Goal: Information Seeking & Learning: Learn about a topic

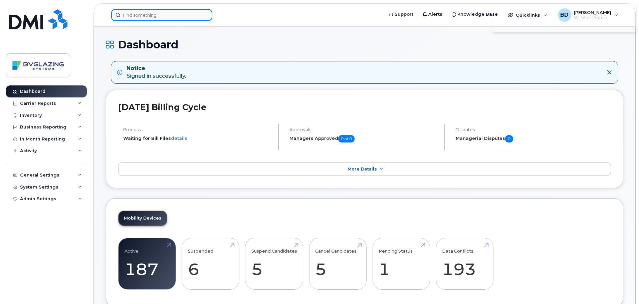
click at [162, 16] on input at bounding box center [161, 15] width 101 height 12
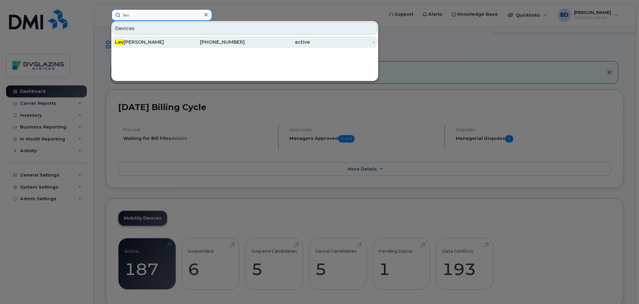
type input "lev"
click at [143, 41] on div "Lev ar Wilson" at bounding box center [147, 42] width 65 height 7
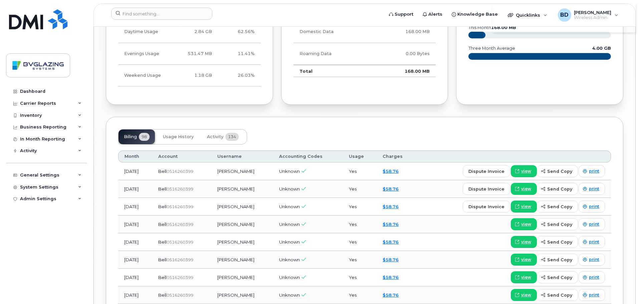
scroll to position [434, 0]
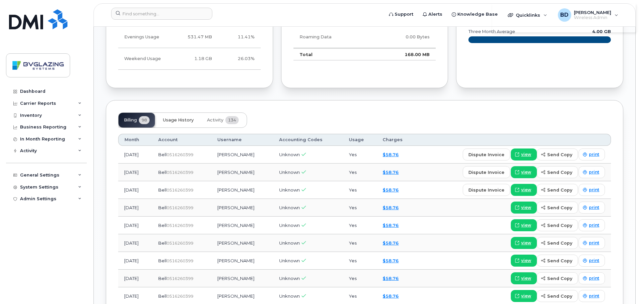
click at [179, 120] on span "Usage History" at bounding box center [178, 119] width 31 height 5
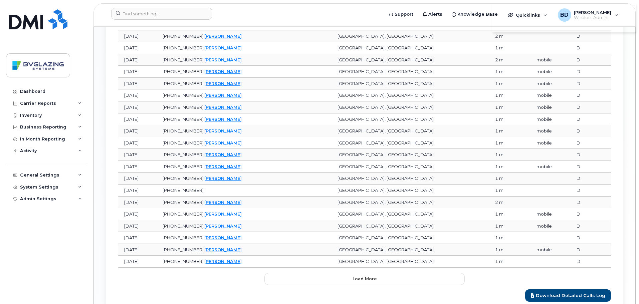
scroll to position [768, 0]
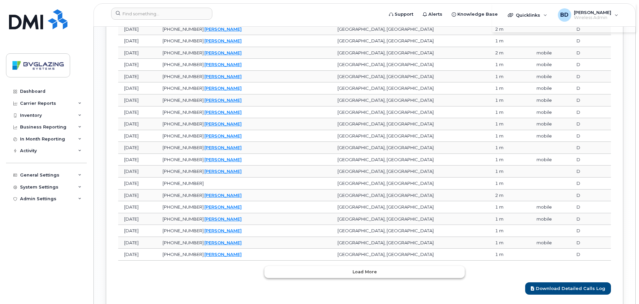
click at [364, 270] on span "Load more" at bounding box center [364, 272] width 24 height 6
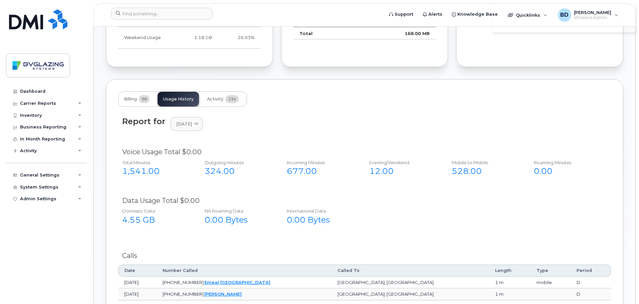
scroll to position [434, 0]
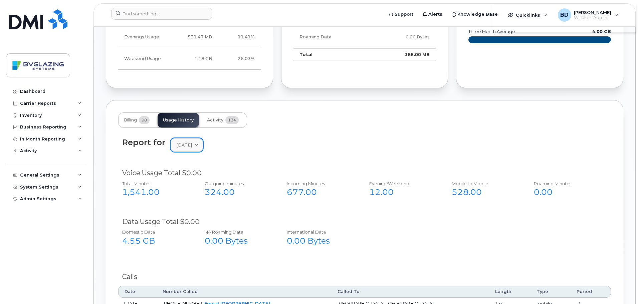
click at [203, 141] on link "[DATE]" at bounding box center [187, 145] width 32 height 14
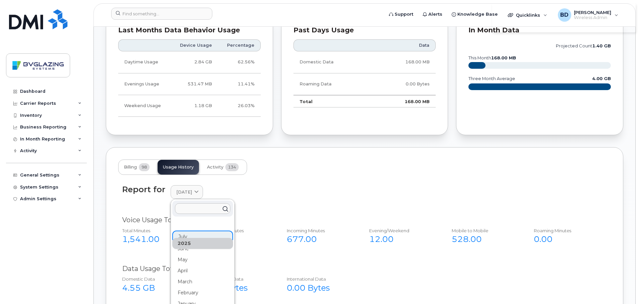
scroll to position [367, 0]
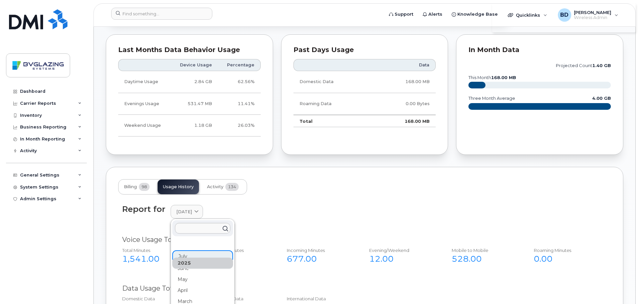
click at [274, 208] on div "Report for [DATE] [DATE] June May April March February January [DATE] November …" at bounding box center [364, 212] width 485 height 14
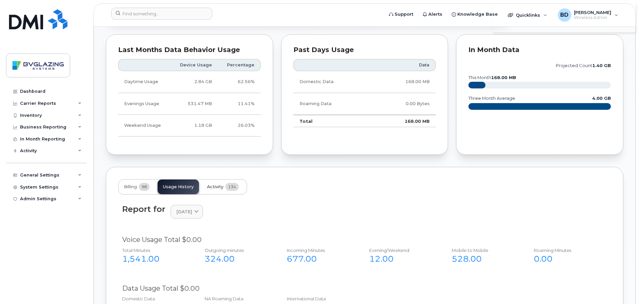
click at [215, 184] on span "Activity" at bounding box center [215, 186] width 16 height 5
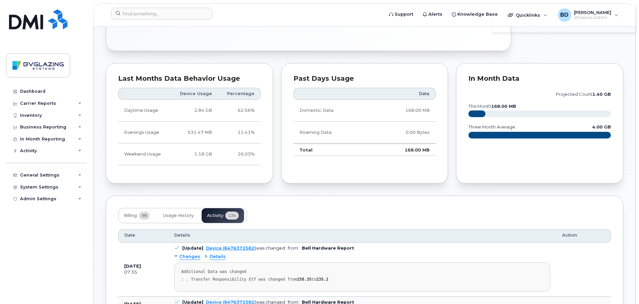
scroll to position [334, 0]
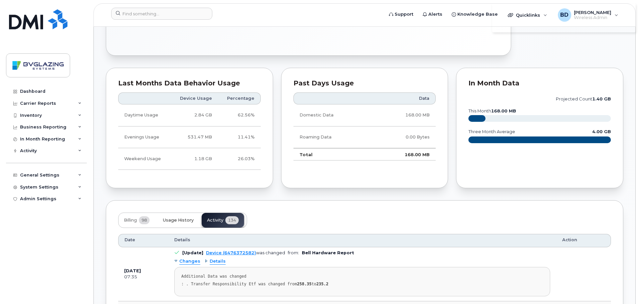
click at [179, 220] on span "Usage History" at bounding box center [178, 220] width 31 height 5
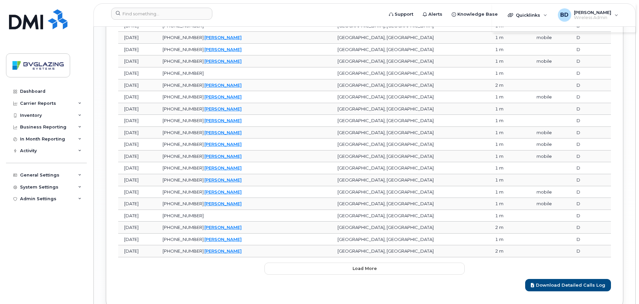
scroll to position [1107, 0]
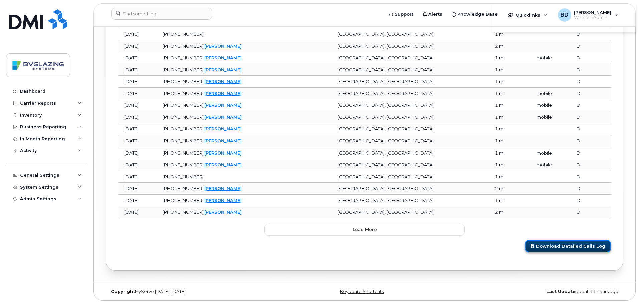
click at [575, 245] on link "Download Detailed Calls Log" at bounding box center [568, 246] width 86 height 12
click at [59, 104] on div "Carrier Reports" at bounding box center [46, 103] width 81 height 12
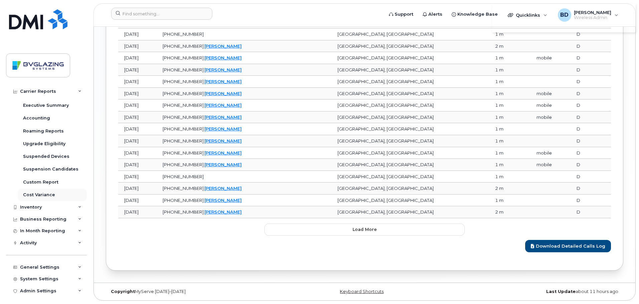
scroll to position [77, 0]
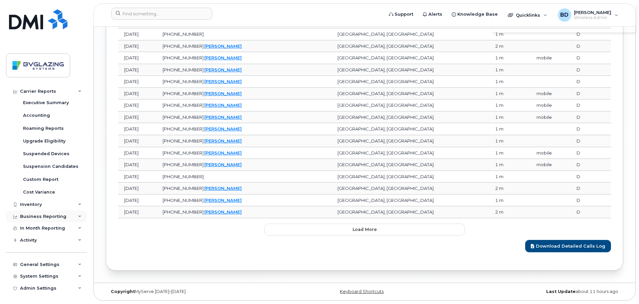
click at [49, 216] on div "Business Reporting" at bounding box center [43, 216] width 46 height 5
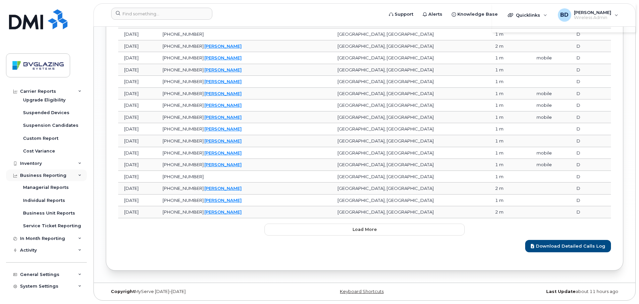
scroll to position [128, 0]
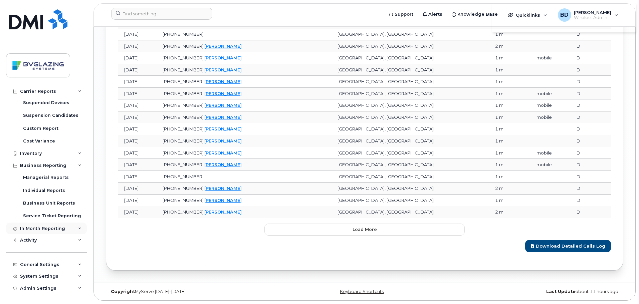
click at [49, 228] on div "In Month Reporting" at bounding box center [42, 228] width 45 height 5
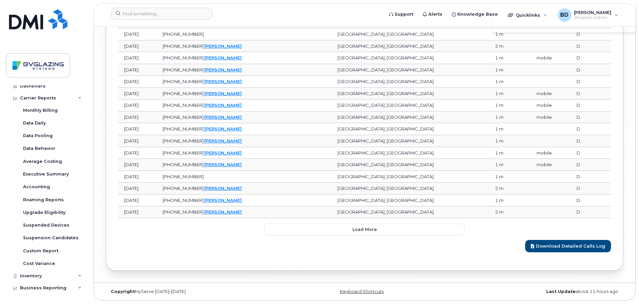
scroll to position [0, 0]
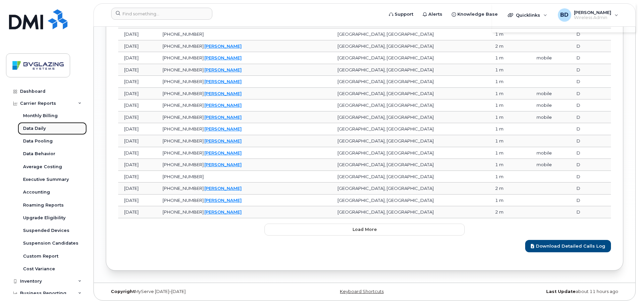
click at [43, 128] on div "Data Daily" at bounding box center [34, 128] width 23 height 6
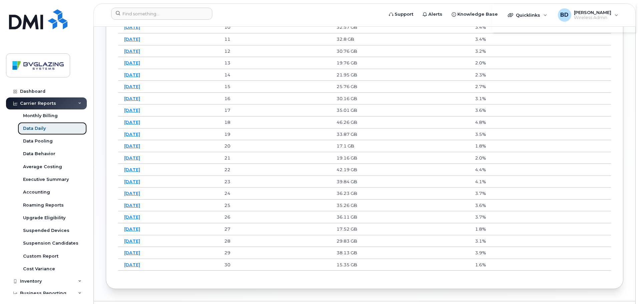
scroll to position [539, 0]
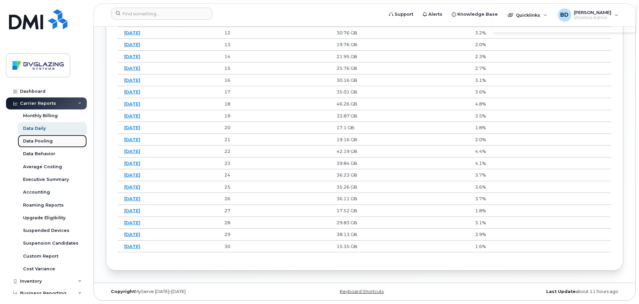
click at [32, 143] on div "Data Pooling" at bounding box center [38, 141] width 30 height 6
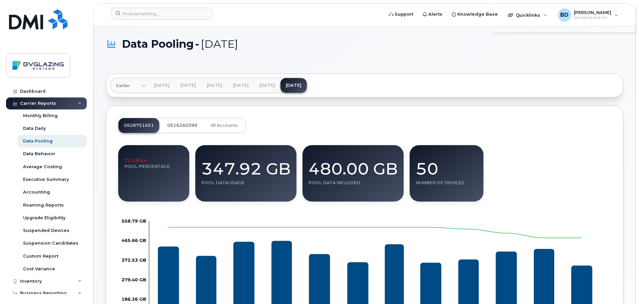
click at [181, 123] on span "0516260399" at bounding box center [182, 125] width 30 height 5
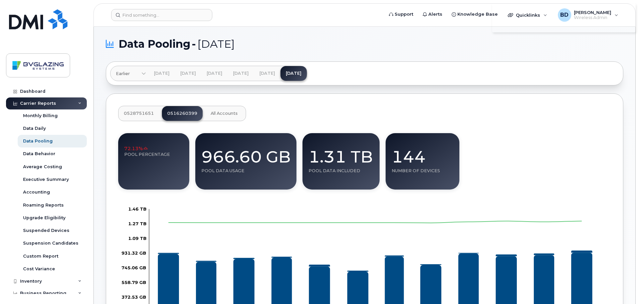
click at [141, 111] on span "0528751651" at bounding box center [139, 113] width 30 height 5
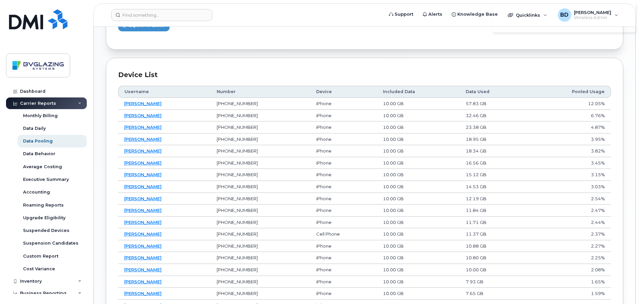
scroll to position [367, 0]
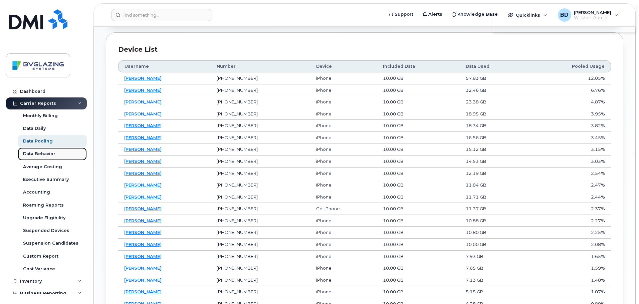
click at [41, 154] on div "Data Behavior" at bounding box center [39, 154] width 32 height 6
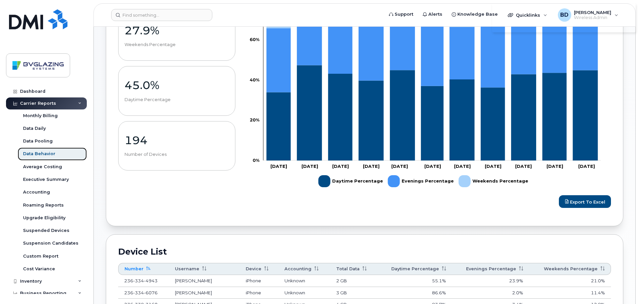
scroll to position [167, 0]
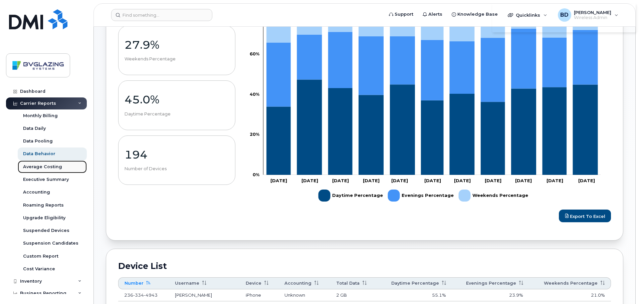
click at [50, 165] on div "Average Costing" at bounding box center [42, 167] width 39 height 6
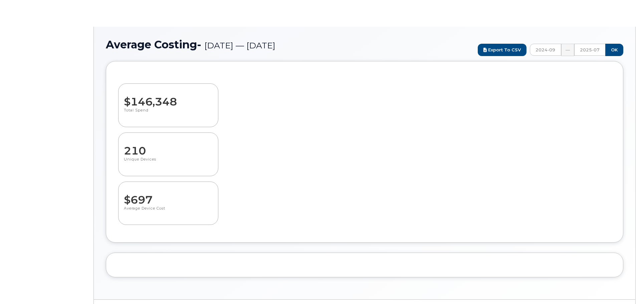
click at [49, 167] on body "Average Costing - [DATE] — [DATE] Export to CSV 2024-09 — 2025-07 OK $146,348 T…" at bounding box center [319, 160] width 639 height 321
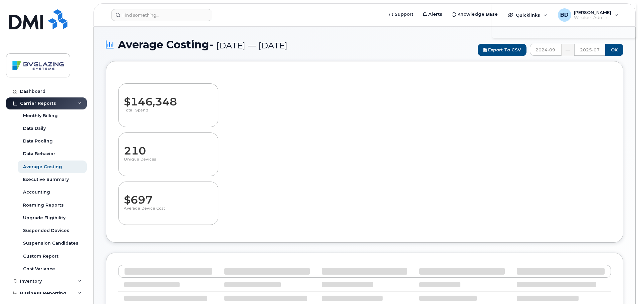
select select "100"
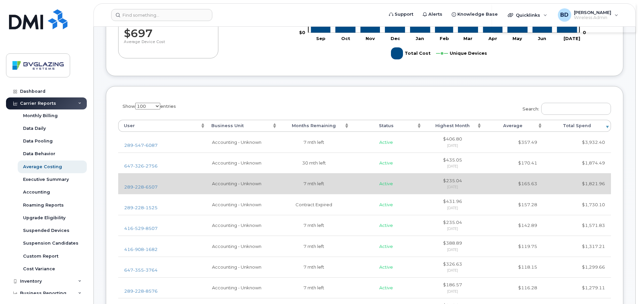
scroll to position [167, 0]
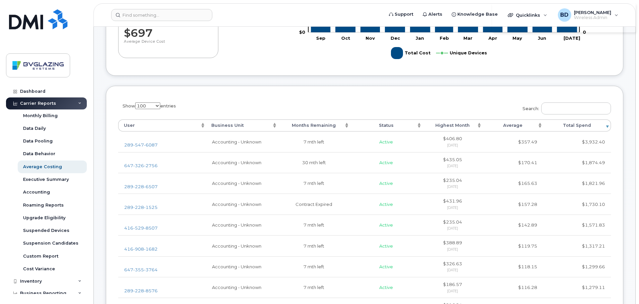
click at [159, 105] on select "10 25 50 100" at bounding box center [147, 105] width 25 height 7
click at [58, 177] on div "Executive Summary" at bounding box center [46, 180] width 46 height 6
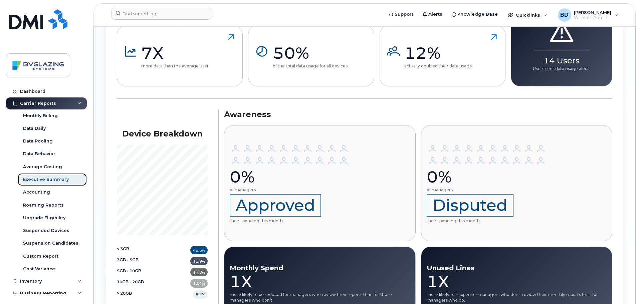
scroll to position [934, 0]
